Goal: Find specific page/section

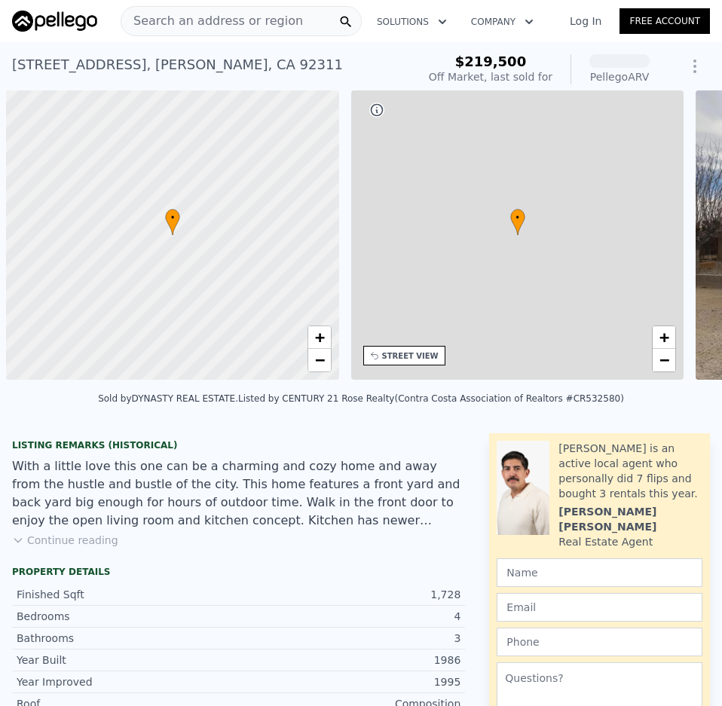
scroll to position [0, 6]
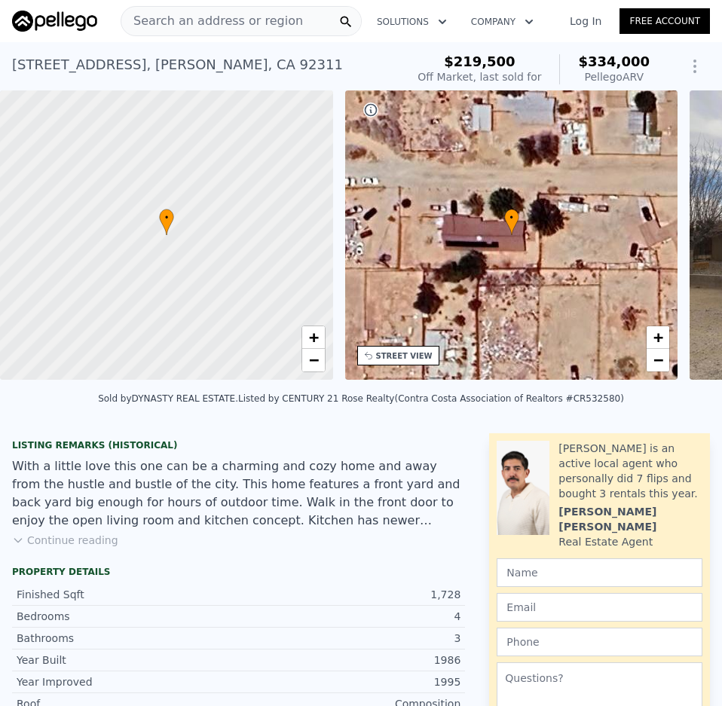
click at [177, 11] on div "Search an address or region" at bounding box center [212, 21] width 182 height 29
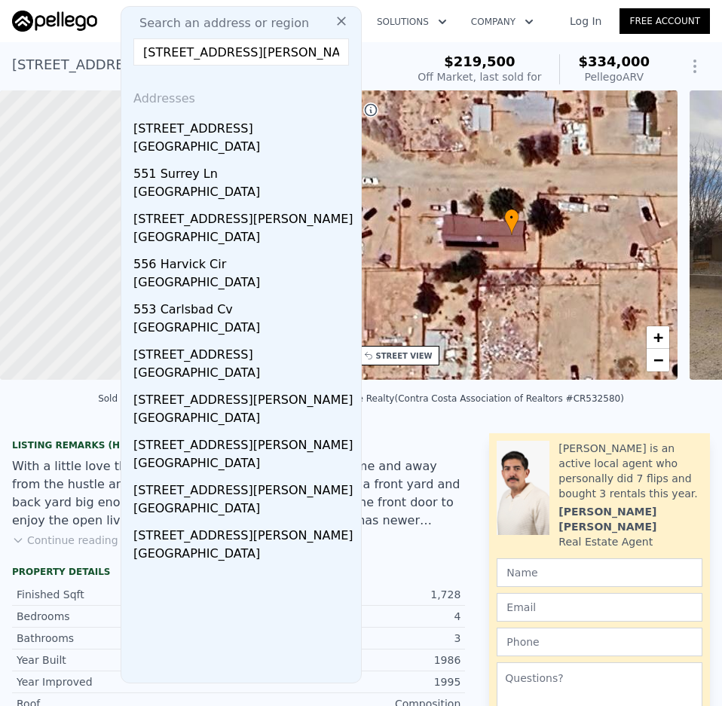
drag, startPoint x: 192, startPoint y: 54, endPoint x: 396, endPoint y: 64, distance: 203.8
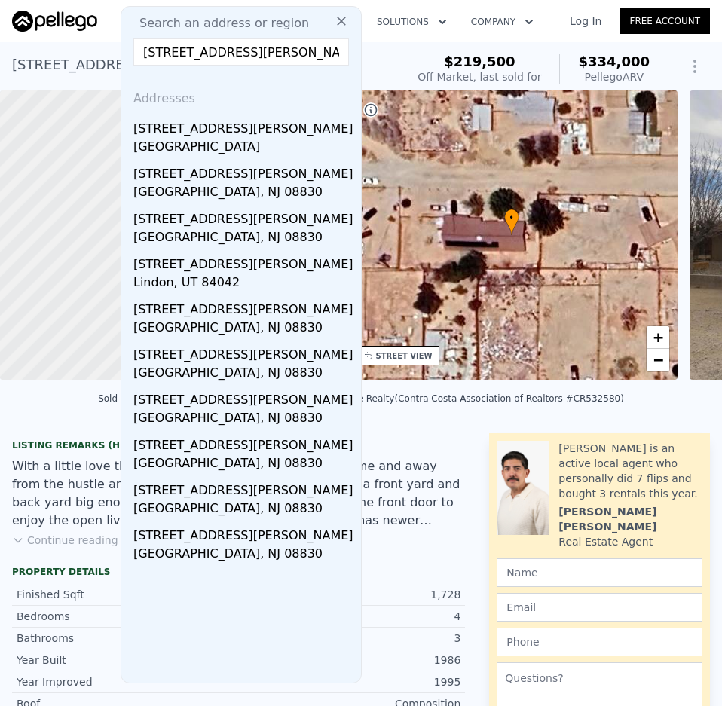
click at [222, 47] on input "[STREET_ADDRESS][PERSON_NAME]" at bounding box center [241, 51] width 216 height 27
drag, startPoint x: 222, startPoint y: 47, endPoint x: 109, endPoint y: 51, distance: 113.9
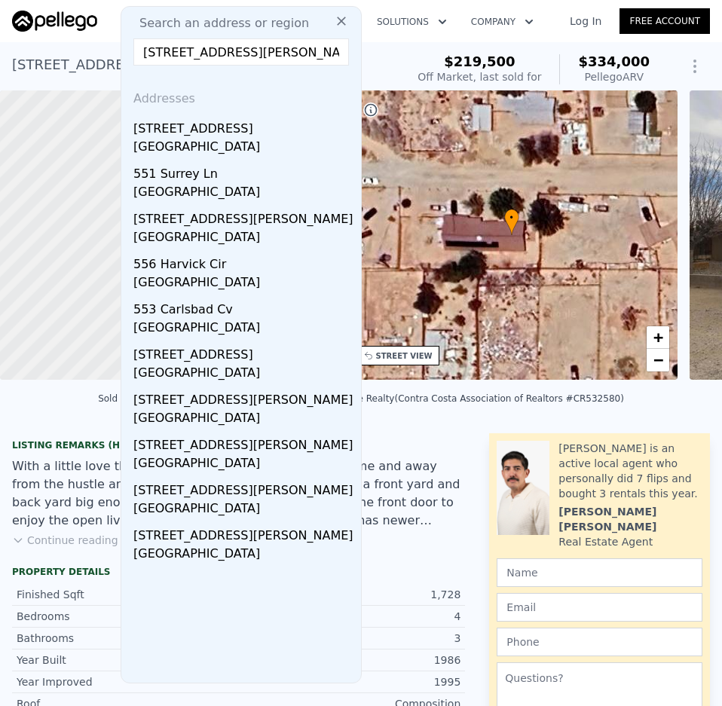
click at [172, 58] on input "[STREET_ADDRESS][PERSON_NAME]" at bounding box center [241, 51] width 216 height 27
click at [195, 55] on input "[STREET_ADDRESS][PERSON_NAME]" at bounding box center [241, 51] width 216 height 27
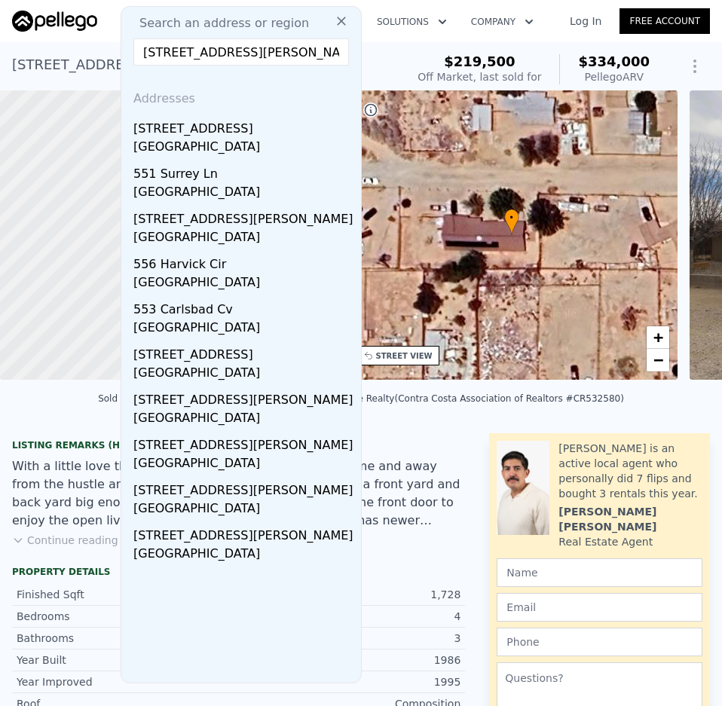
type input "[STREET_ADDRESS][PERSON_NAME]"
click at [216, 20] on span "Search an address or region" at bounding box center [218, 23] width 182 height 18
click at [334, 18] on icon at bounding box center [341, 21] width 15 height 15
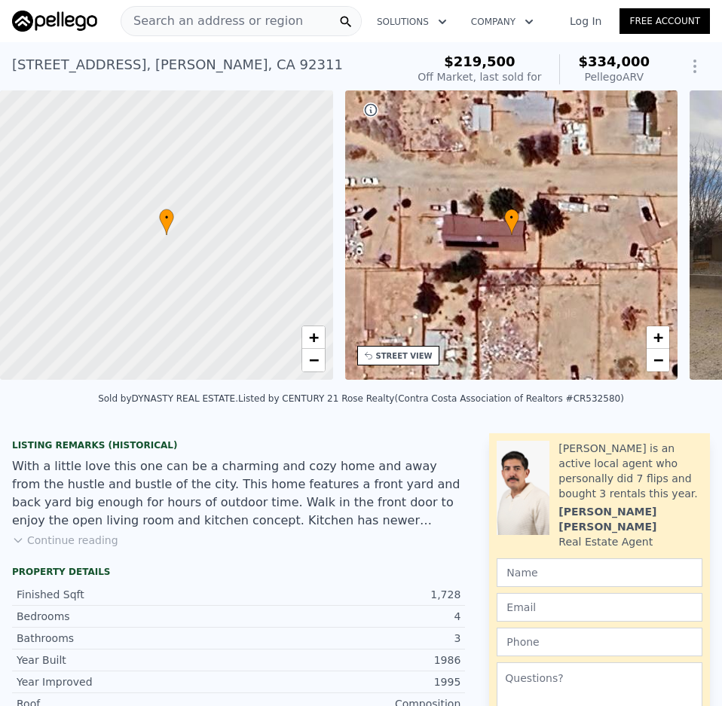
click at [237, 21] on span "Search an address or region" at bounding box center [212, 21] width 182 height 18
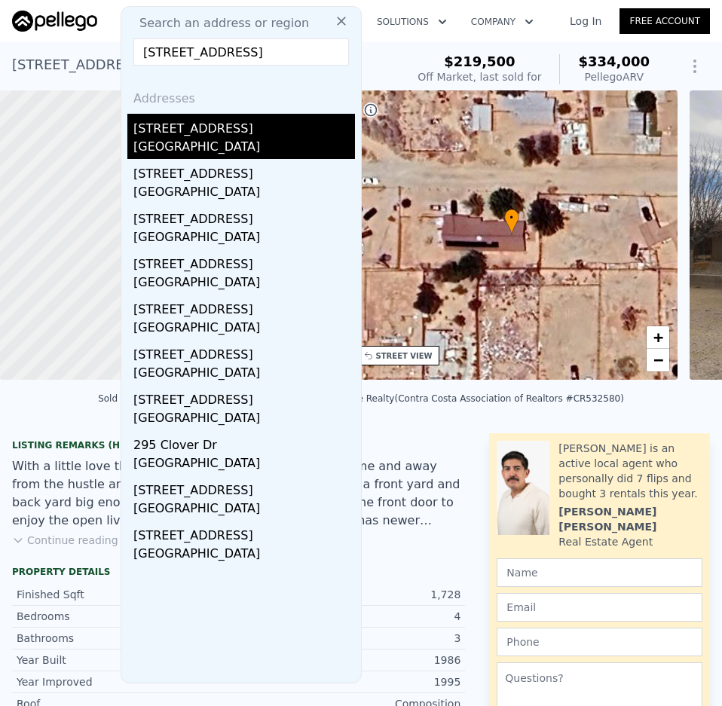
type input "[STREET_ADDRESS]"
click at [179, 130] on div "[STREET_ADDRESS]" at bounding box center [244, 126] width 222 height 24
